Goal: Transaction & Acquisition: Obtain resource

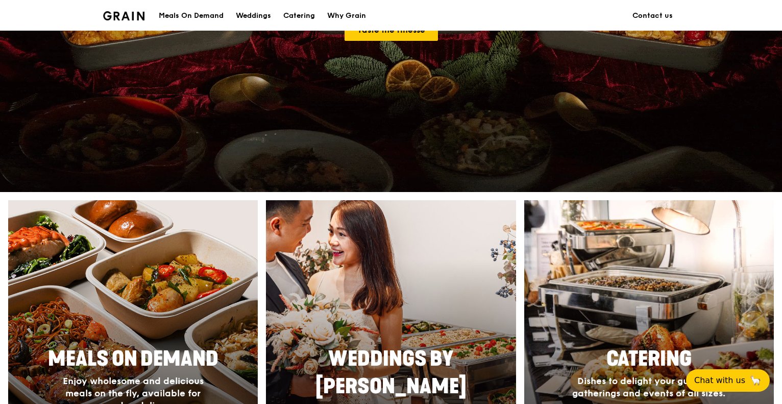
scroll to position [255, 0]
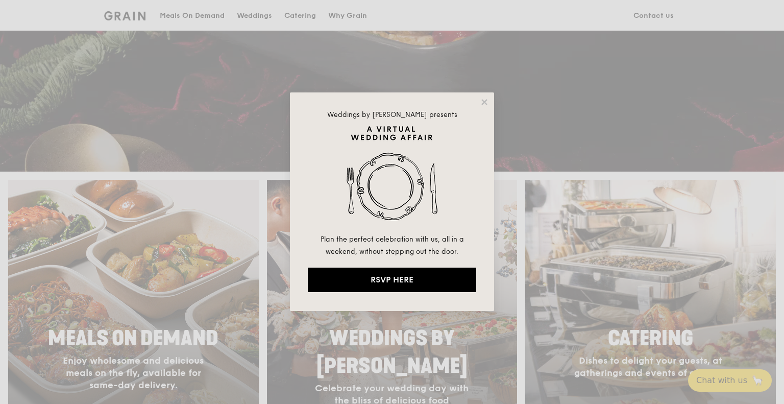
drag, startPoint x: 482, startPoint y: 104, endPoint x: 455, endPoint y: 120, distance: 31.4
click at [482, 104] on icon at bounding box center [484, 102] width 6 height 6
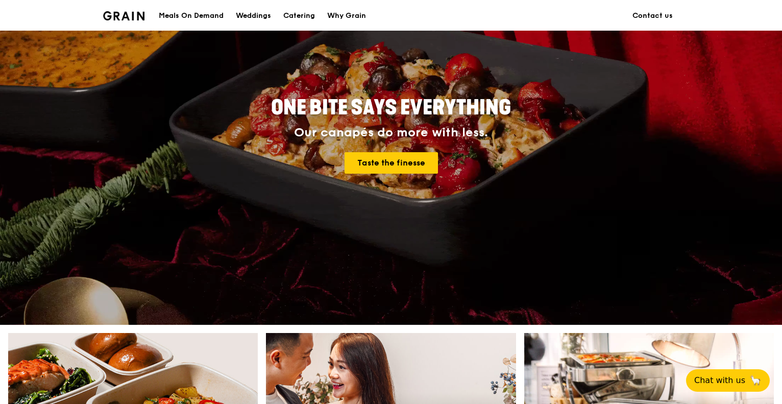
scroll to position [102, 0]
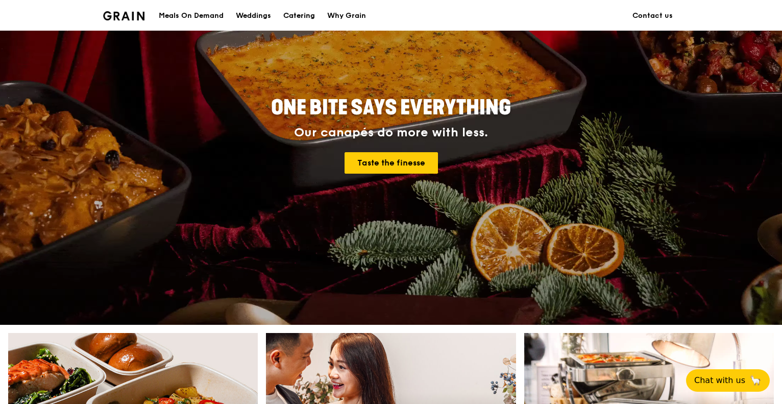
click at [316, 20] on link "Catering" at bounding box center [299, 16] width 44 height 31
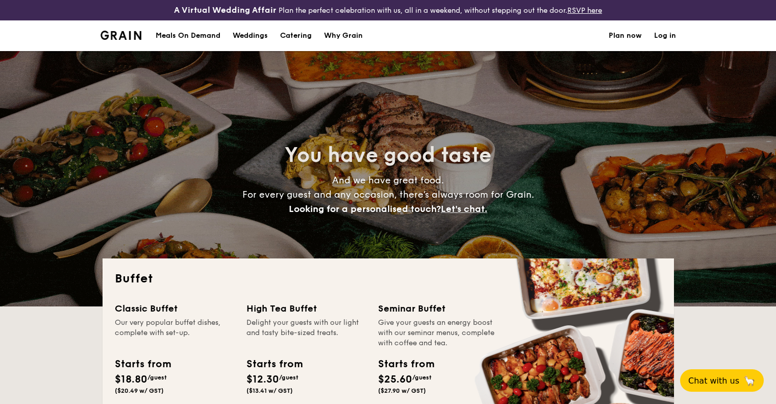
select select
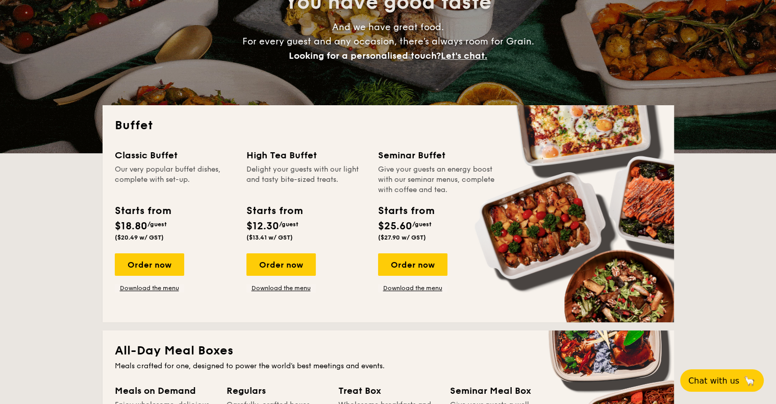
scroll to position [153, 0]
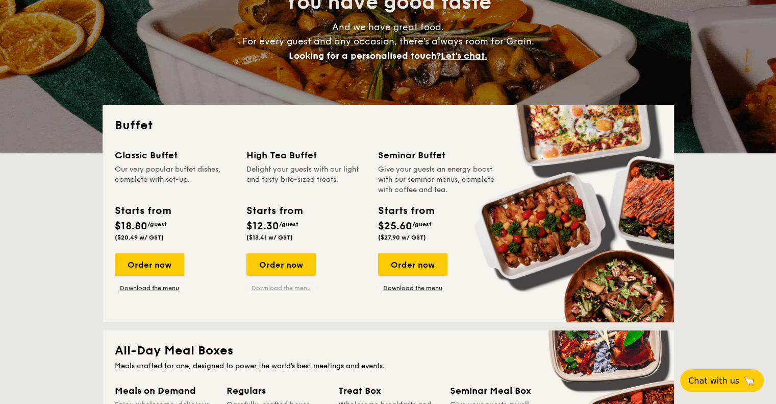
click at [294, 286] on link "Download the menu" at bounding box center [281, 288] width 69 height 8
